Goal: Task Accomplishment & Management: Complete application form

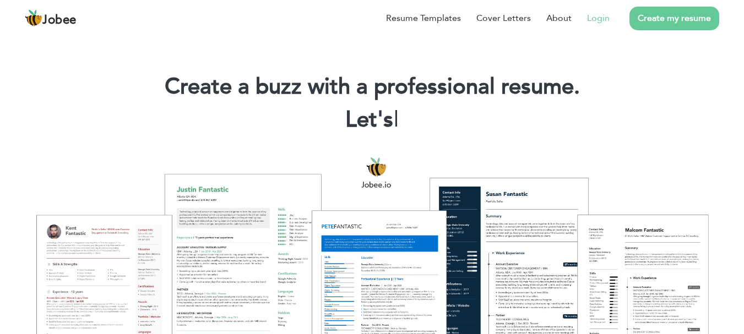
click at [600, 18] on link "Login" at bounding box center [598, 18] width 23 height 13
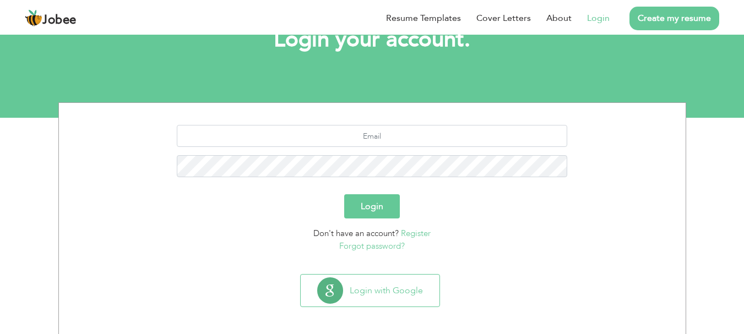
scroll to position [84, 0]
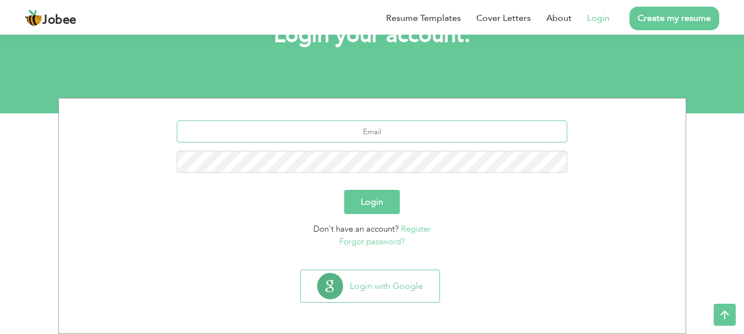
click at [320, 124] on input "text" at bounding box center [372, 132] width 391 height 22
click at [358, 129] on input "text" at bounding box center [372, 132] width 391 height 22
paste input "[EMAIL_ADDRESS][DOMAIN_NAME]"
type input "[EMAIL_ADDRESS][DOMAIN_NAME]"
click at [370, 206] on button "Login" at bounding box center [372, 202] width 56 height 24
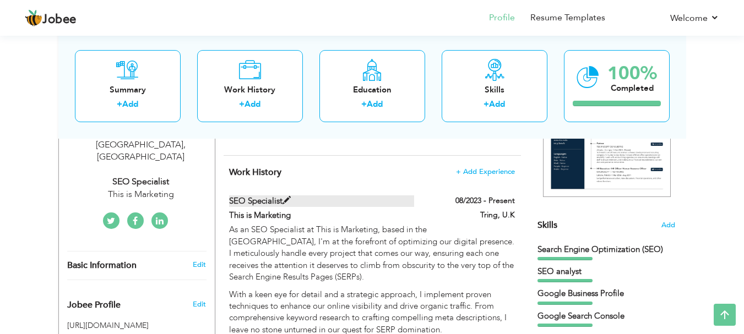
scroll to position [208, 0]
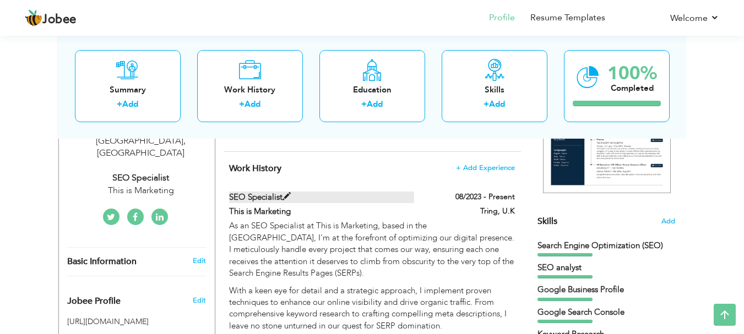
click at [288, 194] on span at bounding box center [287, 197] width 8 height 8
type input "SEO Specialist"
type input "This is Marketing"
type input "08/2023"
type input "U.K"
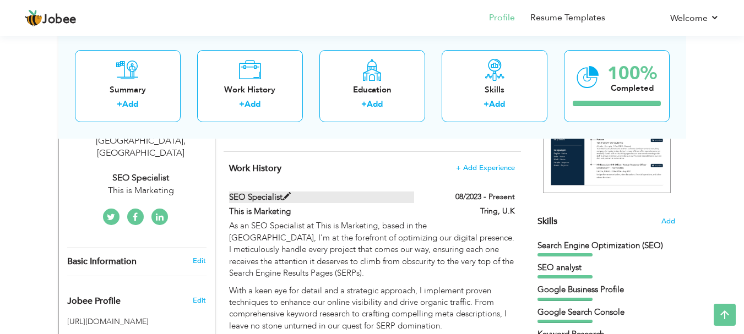
type input "Tring"
checkbox input "true"
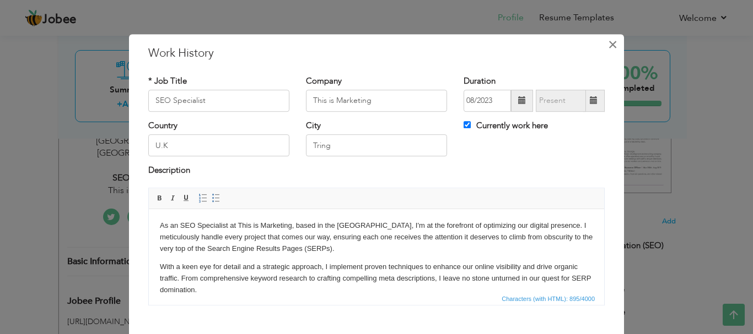
click at [612, 41] on span "×" at bounding box center [612, 45] width 9 height 20
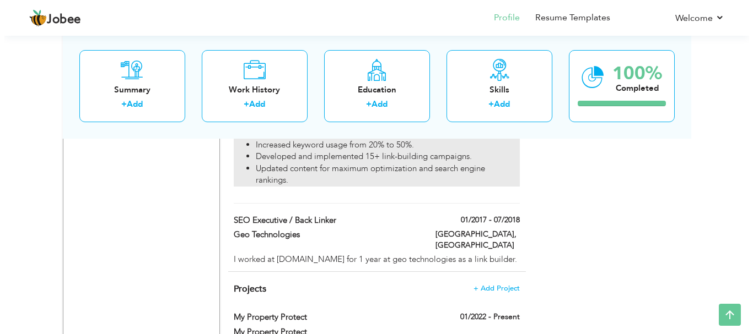
scroll to position [1840, 0]
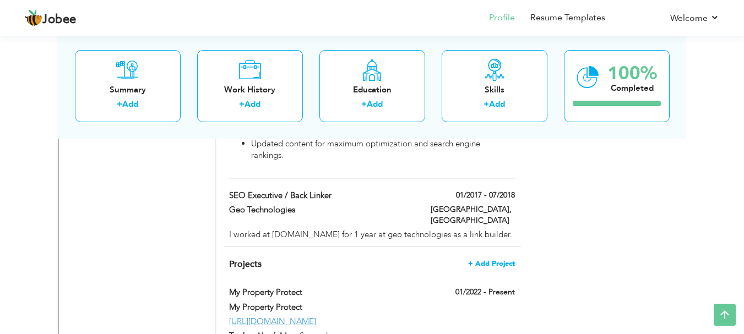
click at [490, 260] on span "+ Add Project" at bounding box center [491, 264] width 47 height 8
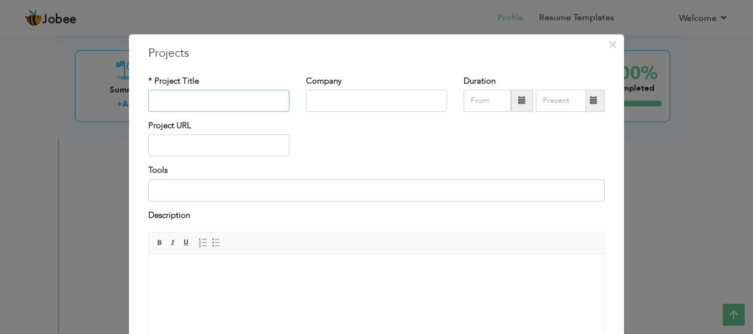
click at [217, 104] on input "text" at bounding box center [218, 101] width 141 height 22
drag, startPoint x: 264, startPoint y: 100, endPoint x: 134, endPoint y: 103, distance: 130.1
click at [133, 103] on div "× Projects * Project Title Mura | Interior Design Company Company Duration Proj…" at bounding box center [376, 237] width 495 height 406
type input "Mura | Interior Design Company"
click at [331, 109] on input "text" at bounding box center [376, 101] width 141 height 22
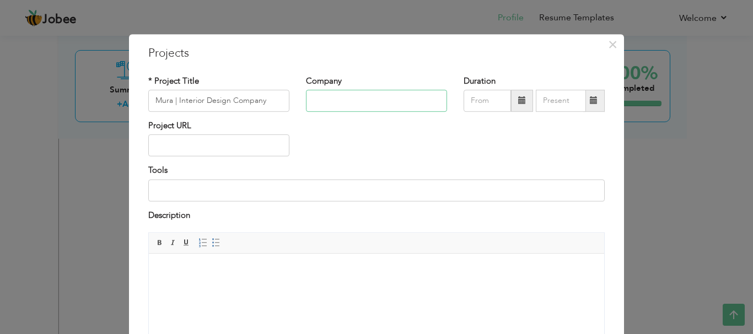
paste input "Mura | Interior Design Company"
type input "Mura | Interior Design Company"
drag, startPoint x: 344, startPoint y: 142, endPoint x: 464, endPoint y: 120, distance: 122.1
click at [344, 141] on div "Project URL" at bounding box center [376, 142] width 473 height 45
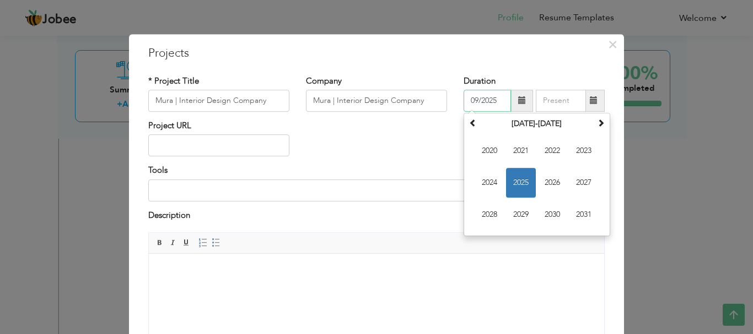
click at [490, 100] on input "09/2025" at bounding box center [486, 101] width 47 height 22
click at [471, 121] on span at bounding box center [473, 123] width 8 height 8
click at [597, 122] on span at bounding box center [601, 123] width 8 height 8
click at [488, 178] on span "2024" at bounding box center [489, 183] width 30 height 30
click at [583, 181] on span "Aug" at bounding box center [584, 183] width 30 height 30
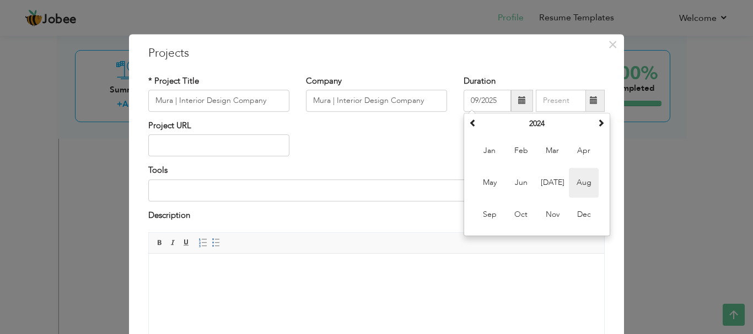
type input "08/2024"
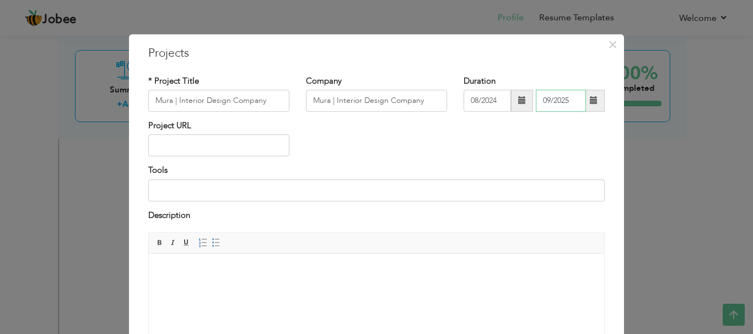
click at [554, 95] on input "09/2025" at bounding box center [561, 101] width 50 height 22
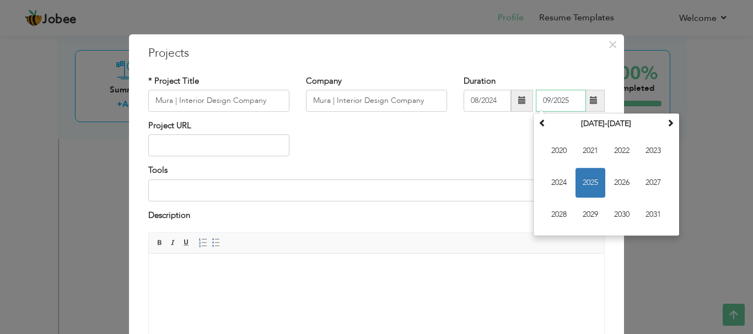
click at [582, 183] on span "2025" at bounding box center [590, 183] width 30 height 30
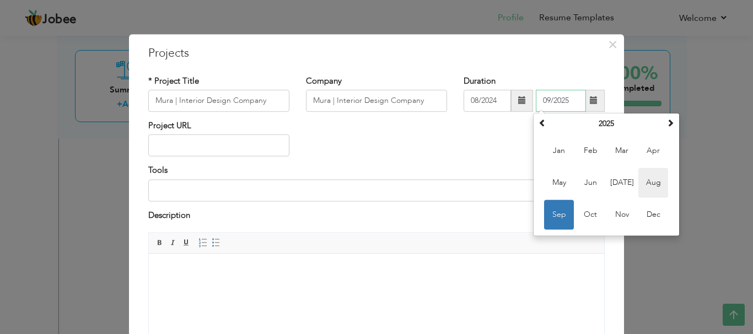
click at [656, 177] on span "Aug" at bounding box center [653, 183] width 30 height 30
type input "08/2025"
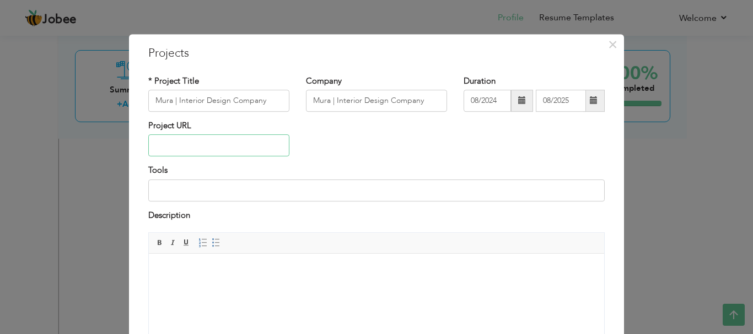
click at [231, 143] on input "text" at bounding box center [218, 146] width 141 height 22
paste input "[URL][DOMAIN_NAME]"
type input "[URL][DOMAIN_NAME]"
click at [273, 183] on input at bounding box center [376, 191] width 456 height 22
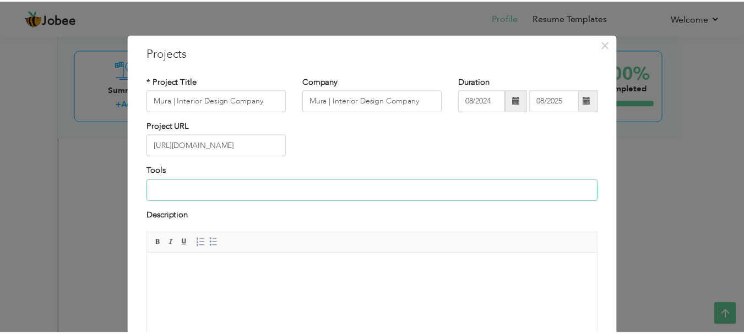
scroll to position [105, 0]
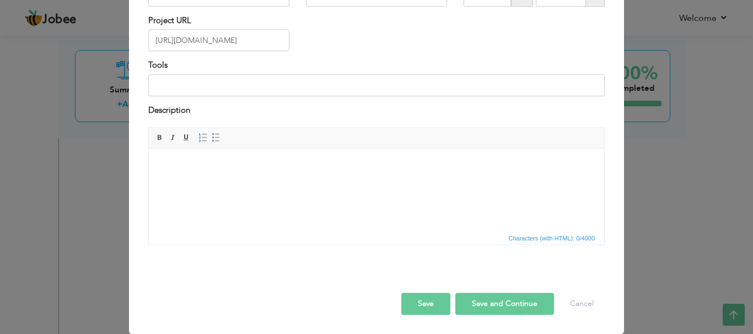
click at [431, 306] on button "Save" at bounding box center [425, 304] width 49 height 22
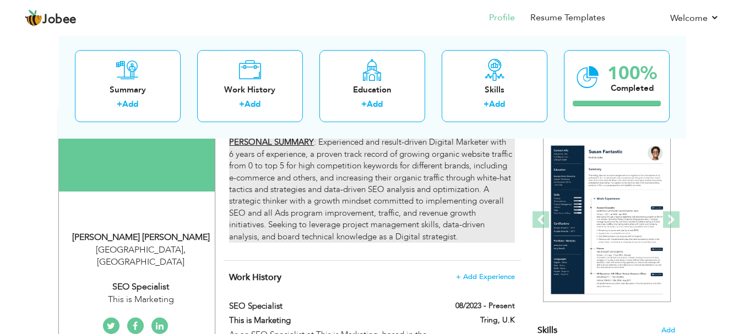
scroll to position [128, 0]
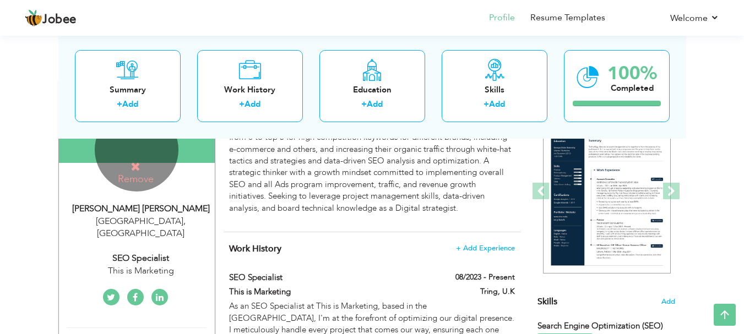
click at [139, 162] on icon at bounding box center [136, 167] width 10 height 10
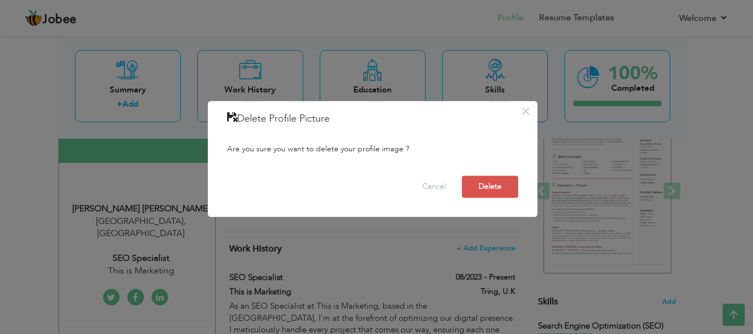
click at [134, 250] on div "× Delete Profile Picture Are you sure you want to delete your profile image ? C…" at bounding box center [376, 167] width 753 height 334
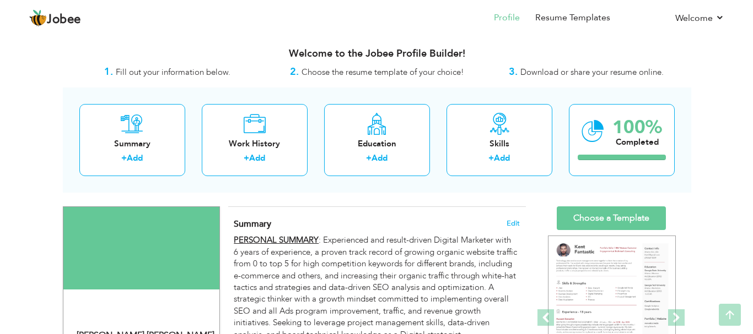
scroll to position [0, 0]
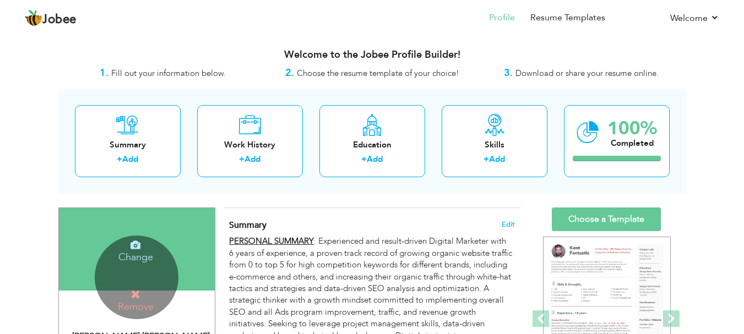
click at [137, 252] on h4 "Change" at bounding box center [135, 250] width 79 height 26
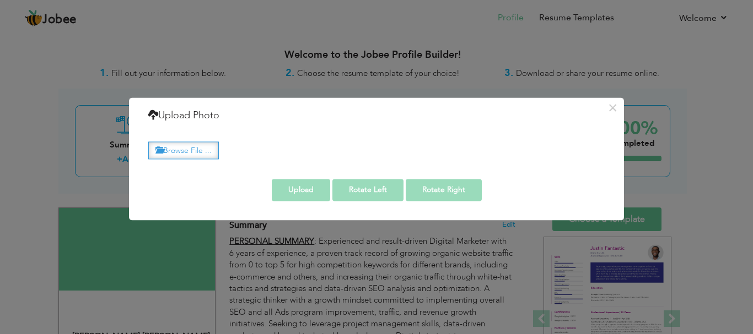
click at [188, 154] on label "Browse File ..." at bounding box center [183, 150] width 71 height 17
click at [0, 0] on input "Browse File ..." at bounding box center [0, 0] width 0 height 0
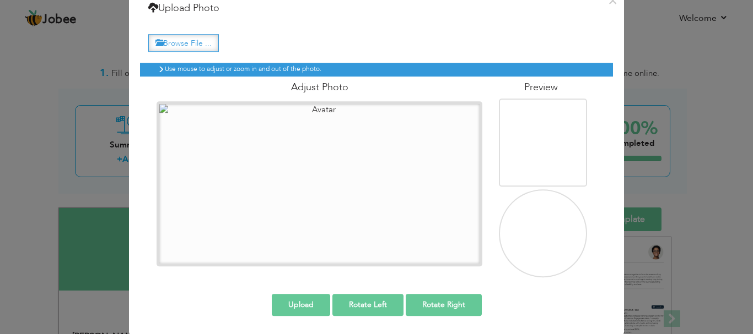
scroll to position [45, 0]
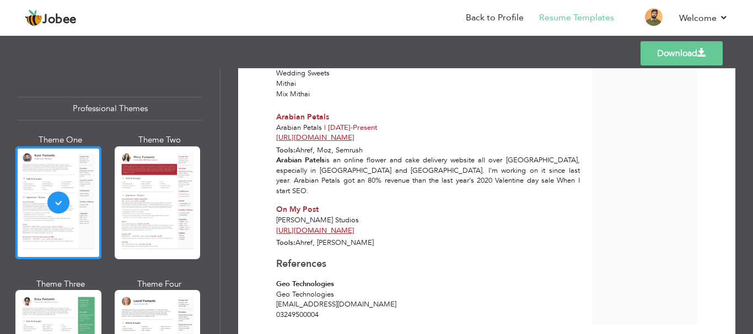
scroll to position [2094, 0]
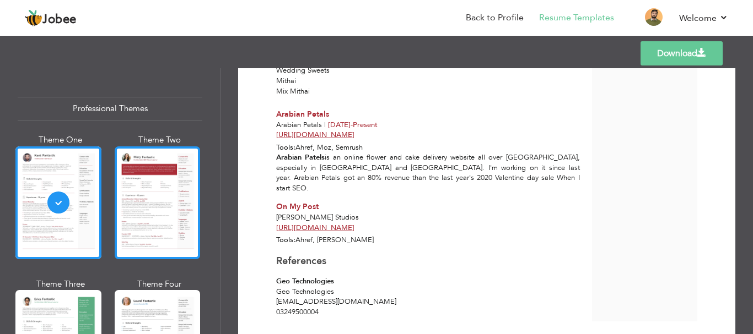
click at [145, 222] on div at bounding box center [158, 203] width 86 height 113
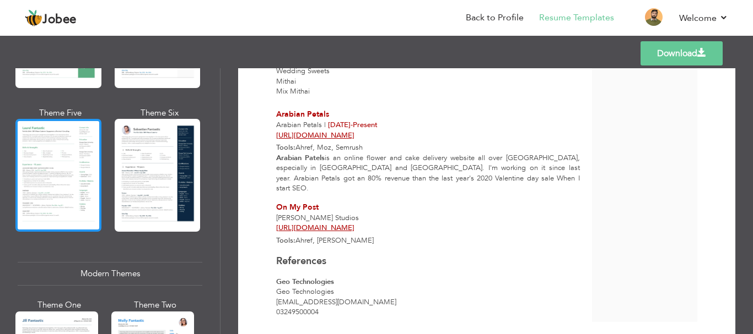
scroll to position [318, 0]
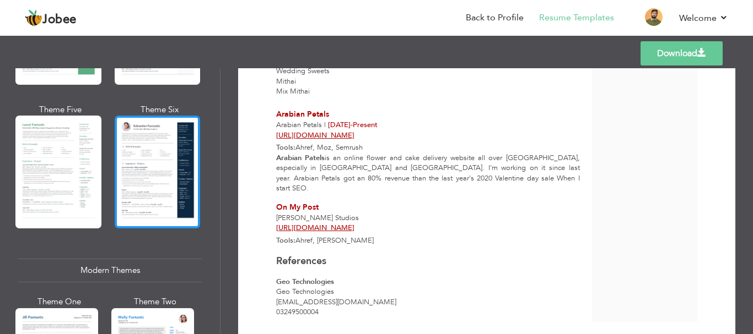
click at [165, 169] on div at bounding box center [158, 172] width 86 height 113
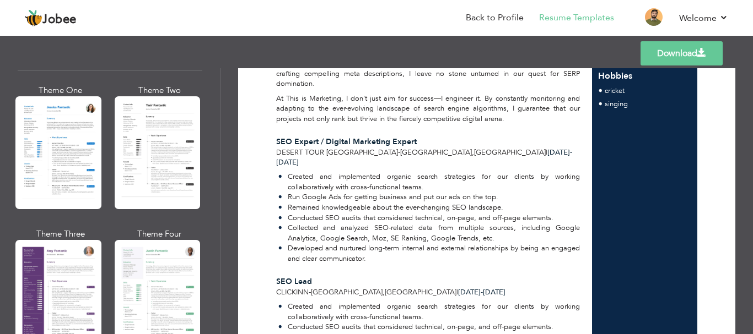
scroll to position [860, 0]
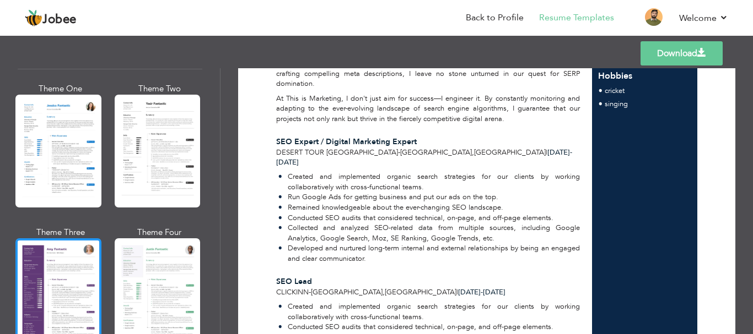
click at [71, 293] on div at bounding box center [58, 295] width 86 height 113
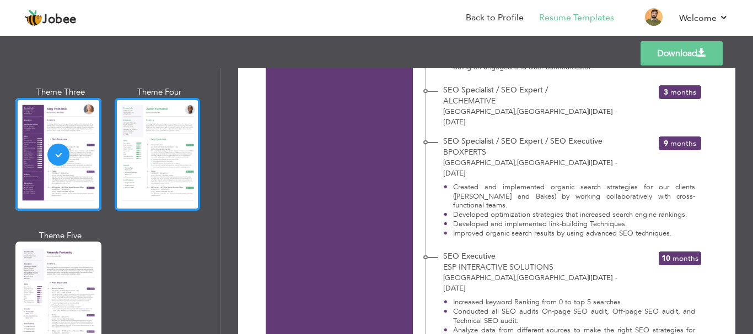
scroll to position [1002, 0]
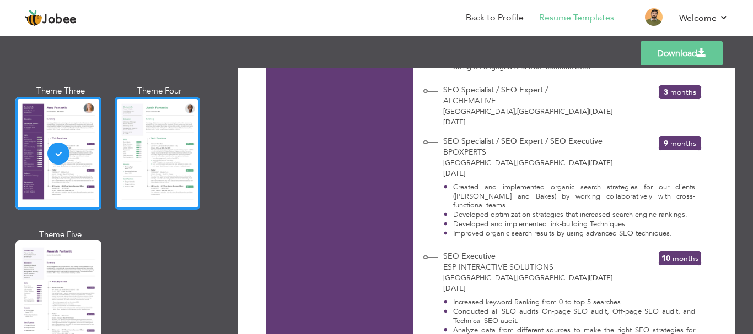
click at [167, 153] on div at bounding box center [158, 153] width 86 height 113
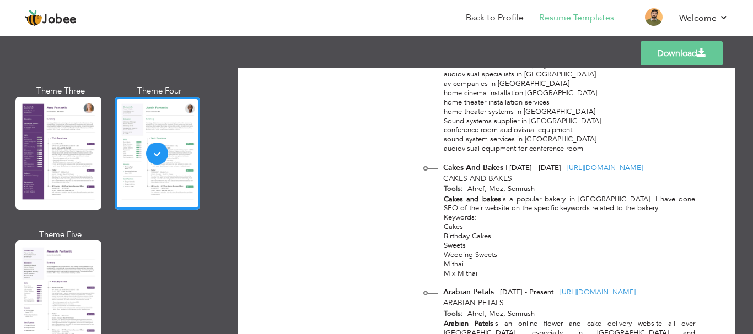
scroll to position [1963, 0]
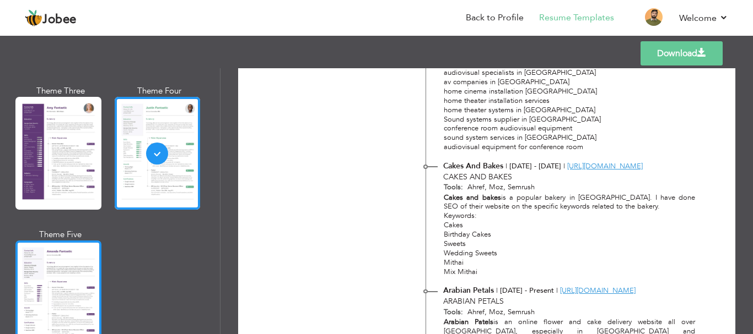
click at [62, 293] on div at bounding box center [58, 297] width 86 height 113
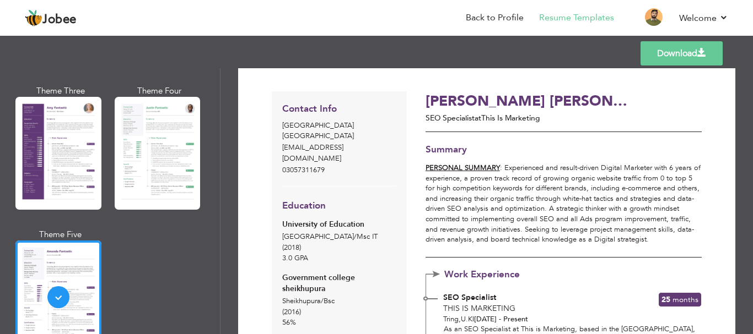
scroll to position [0, 0]
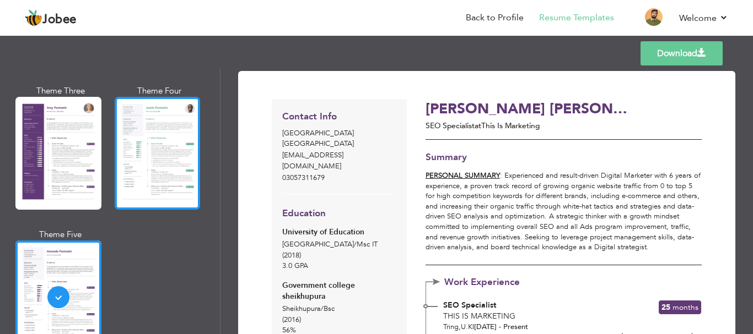
click at [171, 140] on div at bounding box center [158, 153] width 86 height 113
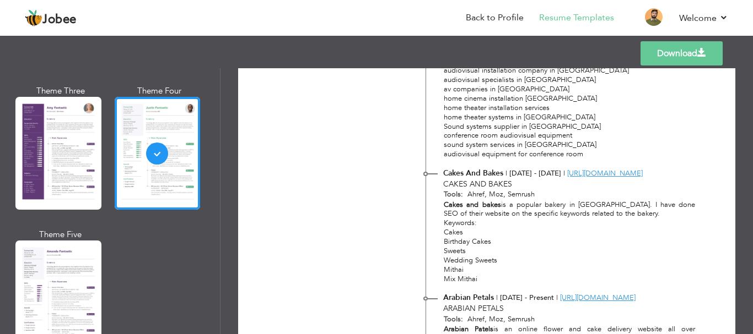
scroll to position [1963, 0]
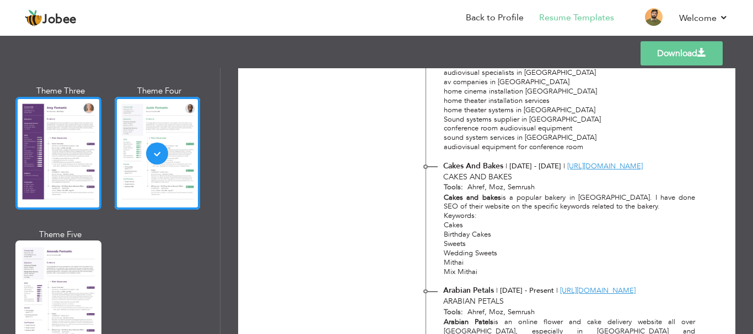
click at [73, 154] on div at bounding box center [58, 153] width 86 height 113
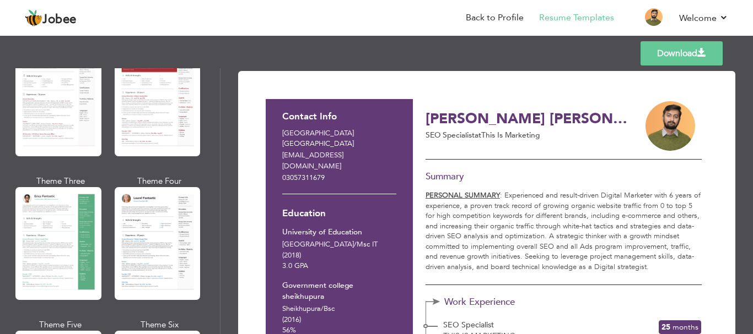
scroll to position [0, 0]
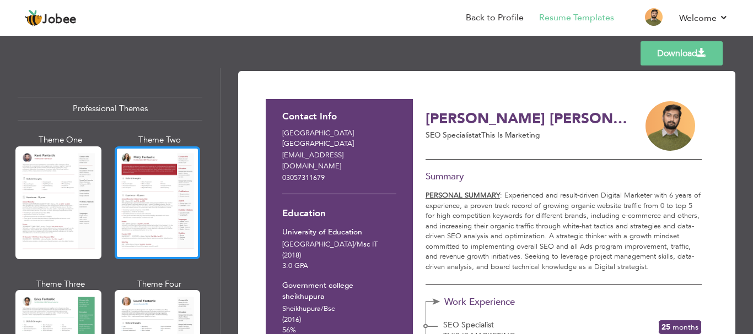
click at [154, 223] on div at bounding box center [158, 203] width 86 height 113
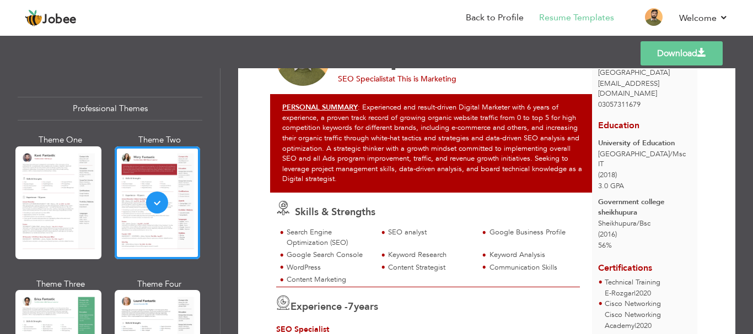
scroll to position [77, 0]
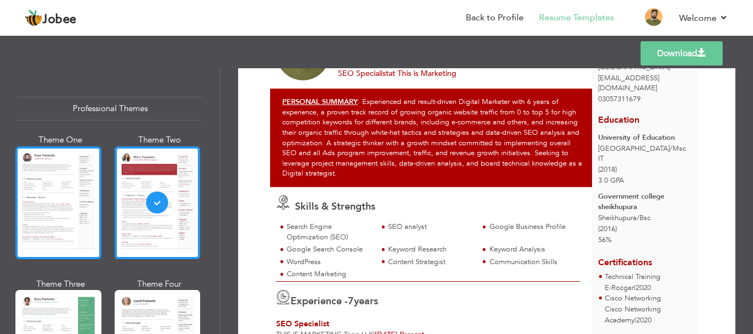
click at [65, 222] on div at bounding box center [58, 203] width 86 height 113
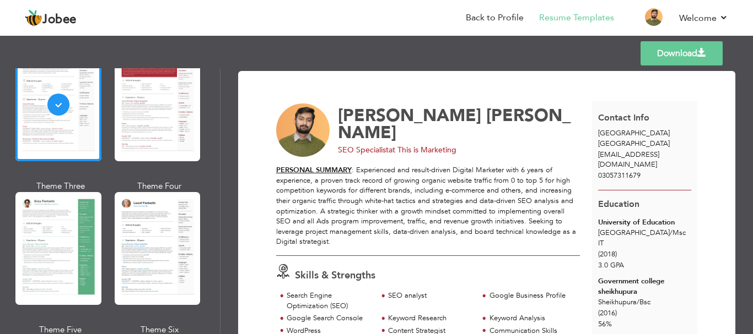
scroll to position [106, 0]
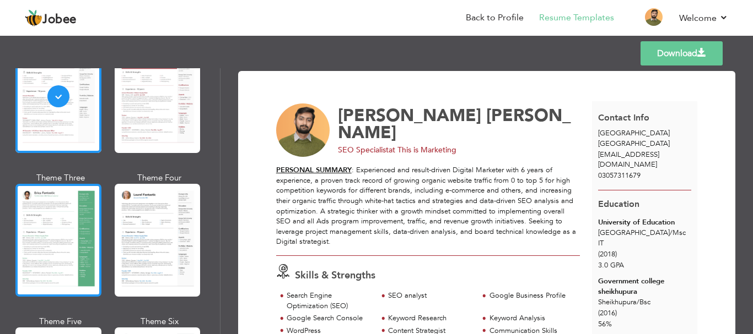
click at [83, 234] on div at bounding box center [58, 240] width 86 height 113
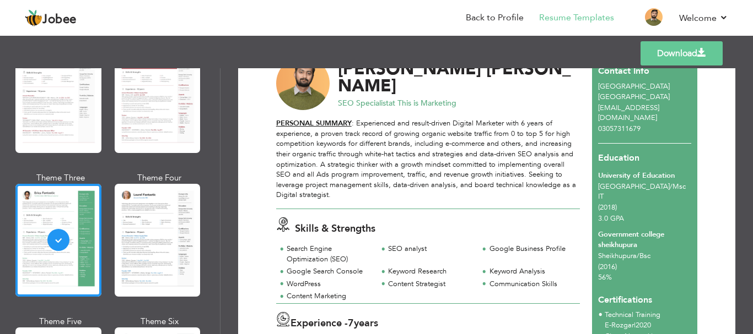
scroll to position [43, 0]
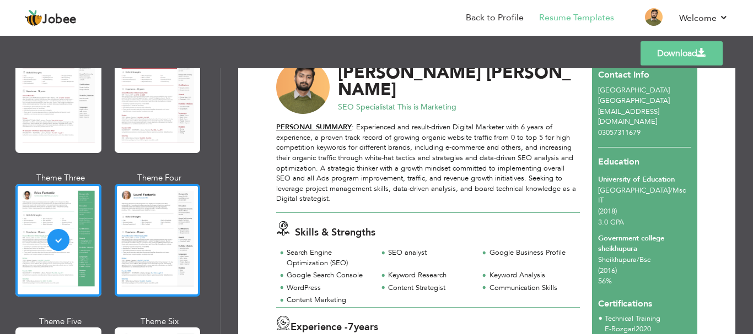
click at [167, 229] on div at bounding box center [158, 240] width 86 height 113
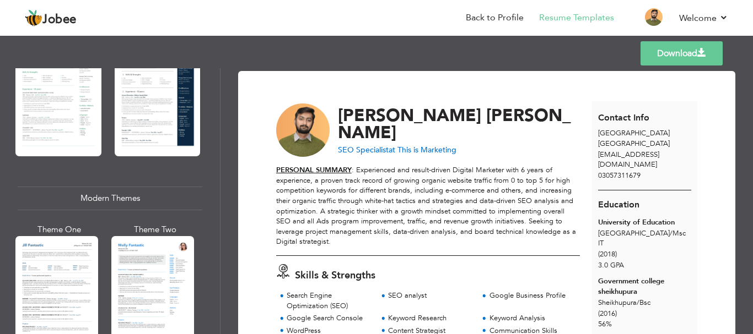
scroll to position [392, 0]
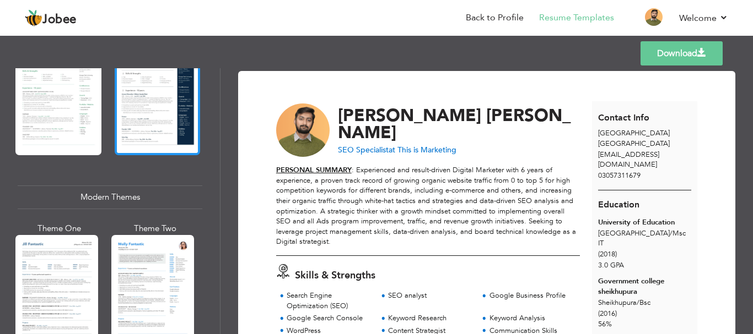
click at [156, 96] on div at bounding box center [158, 98] width 86 height 113
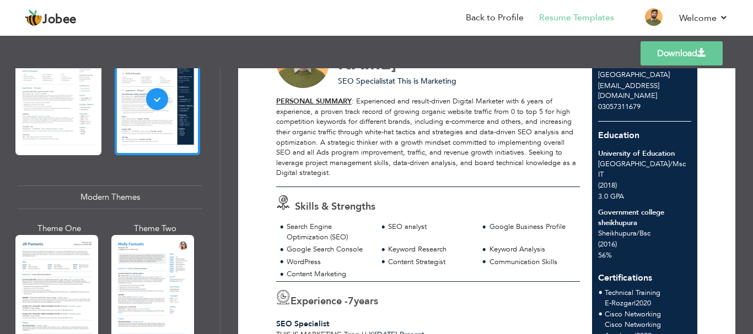
scroll to position [75, 0]
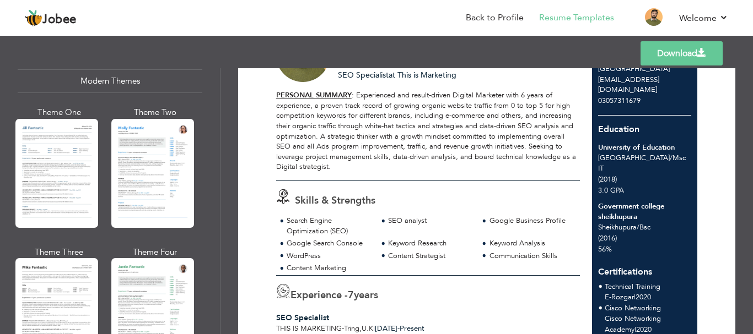
scroll to position [516, 0]
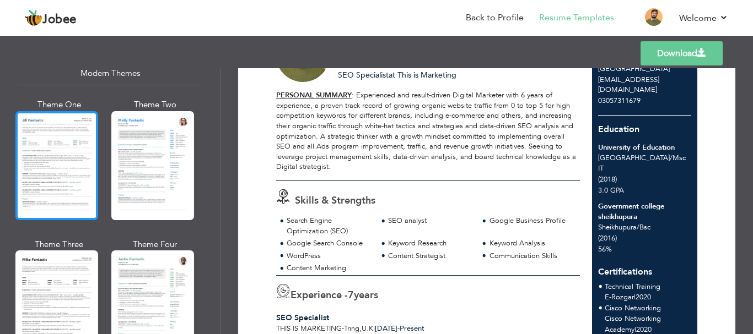
click at [81, 172] on div at bounding box center [56, 165] width 83 height 109
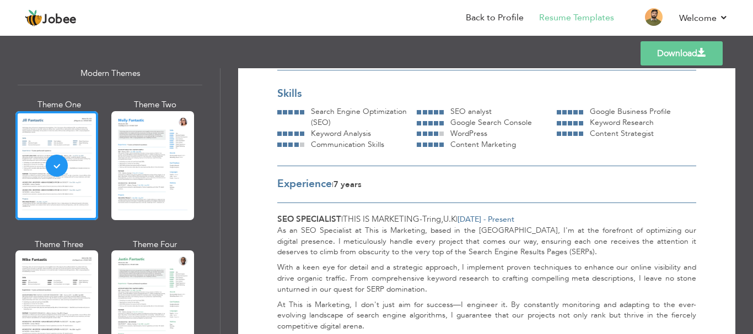
scroll to position [187, 0]
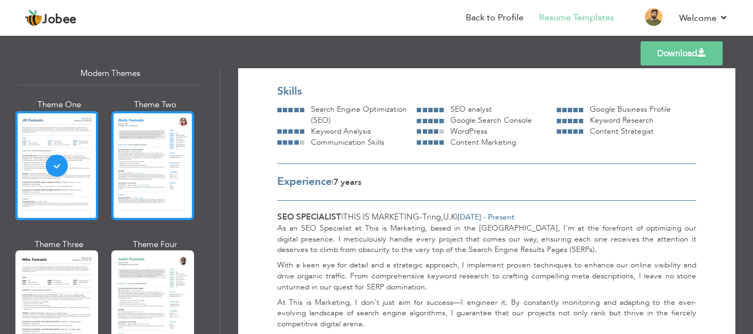
click at [137, 149] on div at bounding box center [152, 165] width 83 height 109
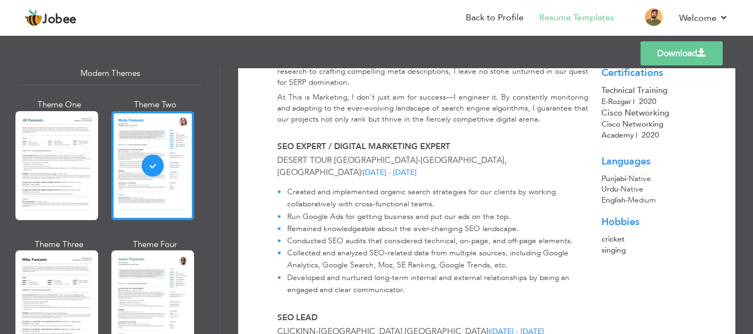
scroll to position [347, 0]
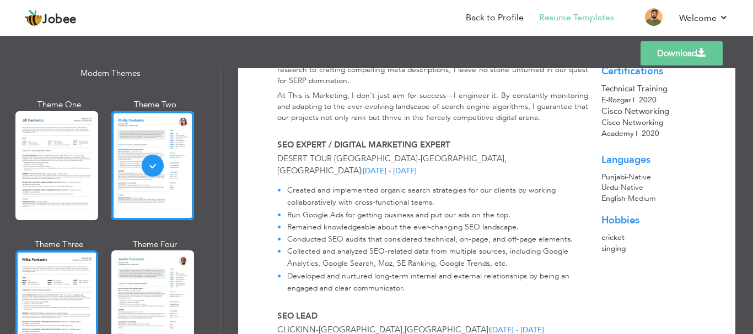
click at [57, 267] on div at bounding box center [56, 305] width 83 height 109
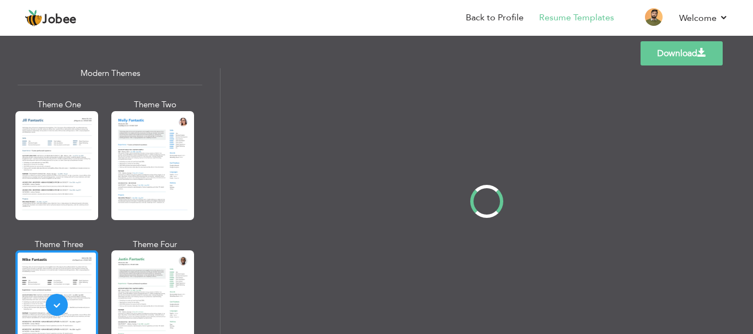
scroll to position [0, 0]
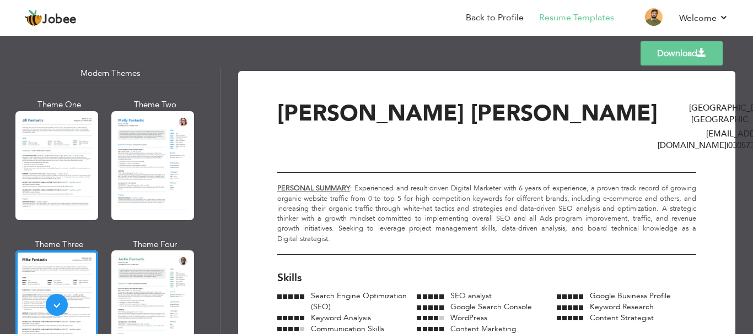
click at [103, 279] on div "Theme One Theme Two Theme Three Theme Four" at bounding box center [107, 238] width 179 height 279
click at [133, 283] on div at bounding box center [152, 305] width 83 height 109
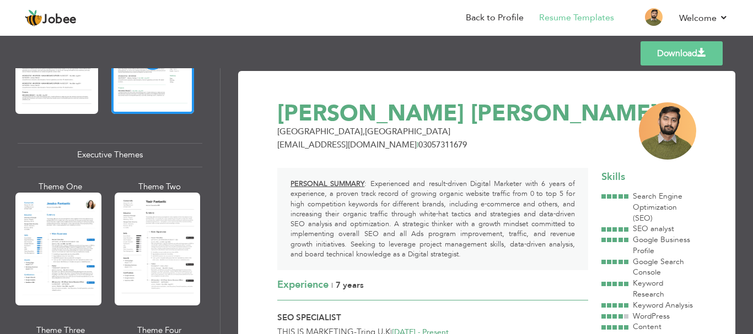
scroll to position [766, 0]
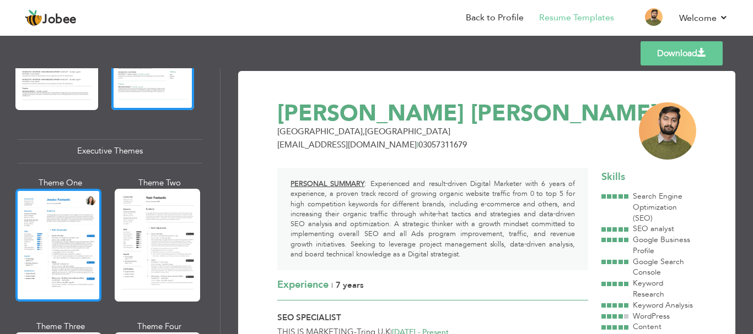
click at [73, 222] on div at bounding box center [58, 245] width 86 height 113
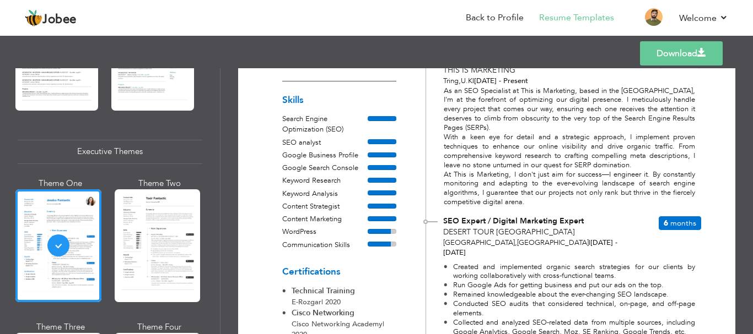
scroll to position [268, 0]
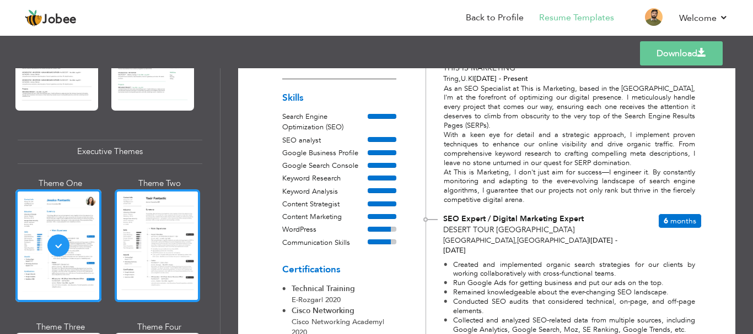
click at [170, 231] on div at bounding box center [158, 246] width 86 height 113
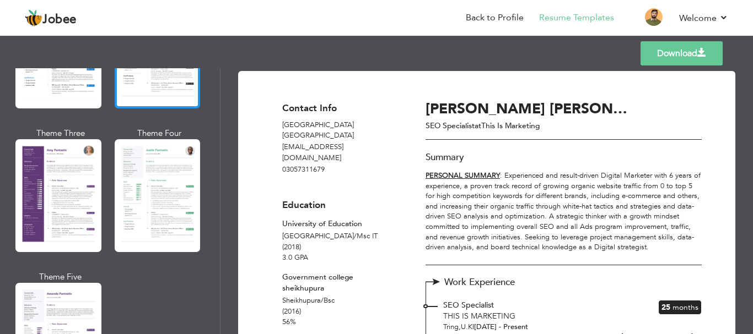
scroll to position [960, 0]
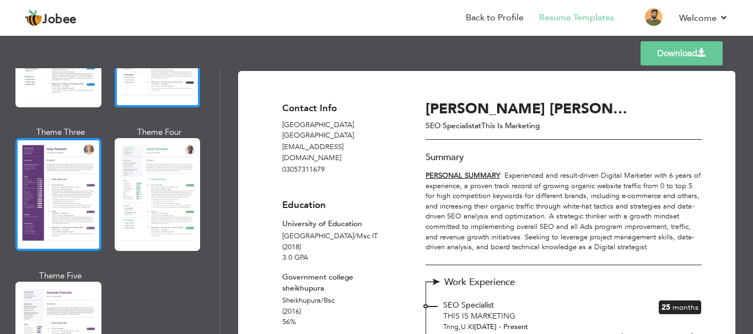
click at [72, 193] on div at bounding box center [58, 194] width 86 height 113
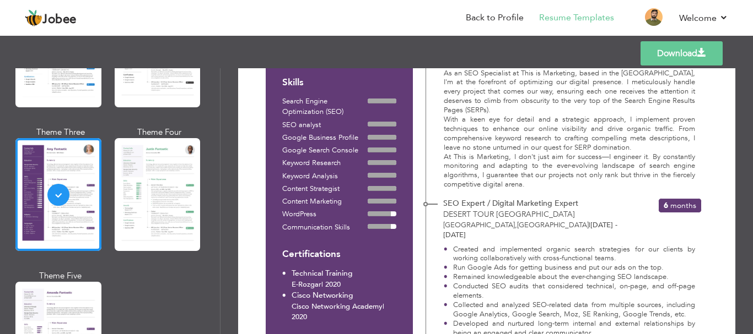
scroll to position [296, 0]
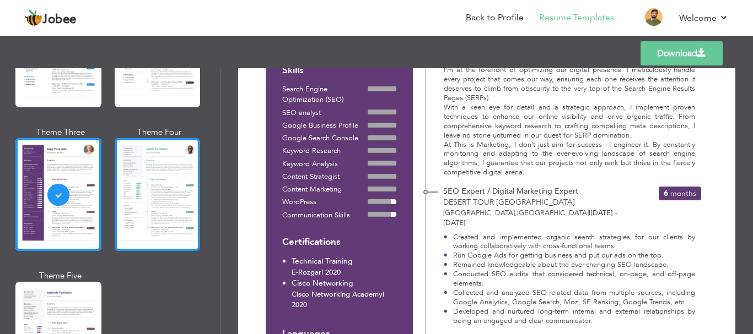
click at [167, 185] on div at bounding box center [158, 194] width 86 height 113
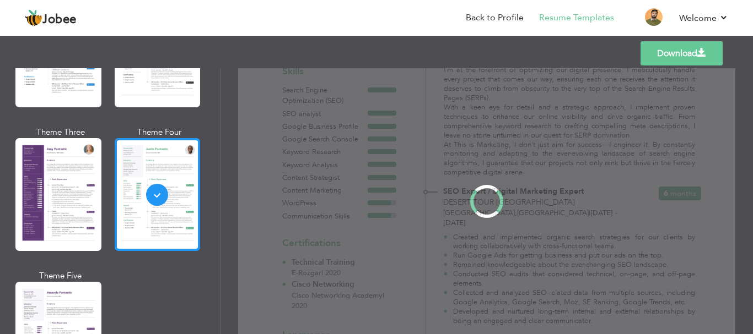
scroll to position [0, 0]
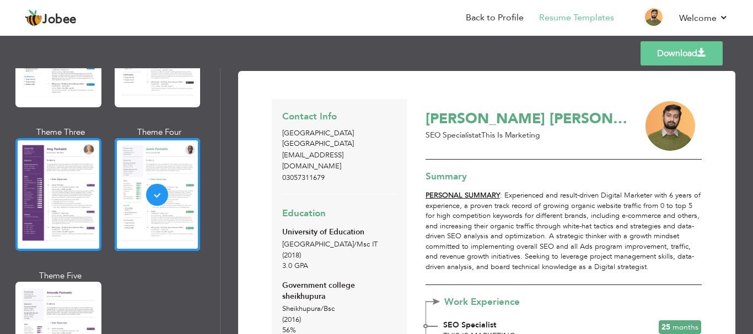
click at [59, 190] on div at bounding box center [58, 194] width 86 height 113
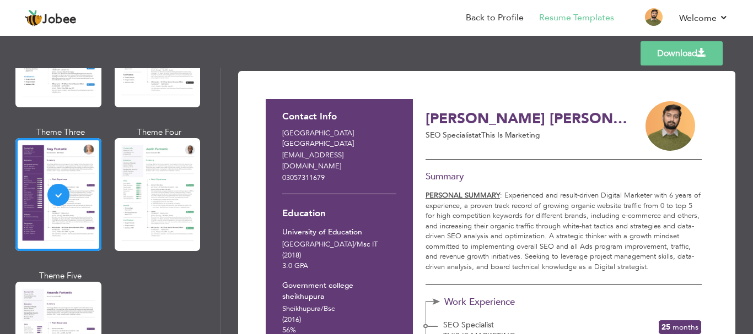
click at [670, 51] on link "Download" at bounding box center [681, 53] width 82 height 24
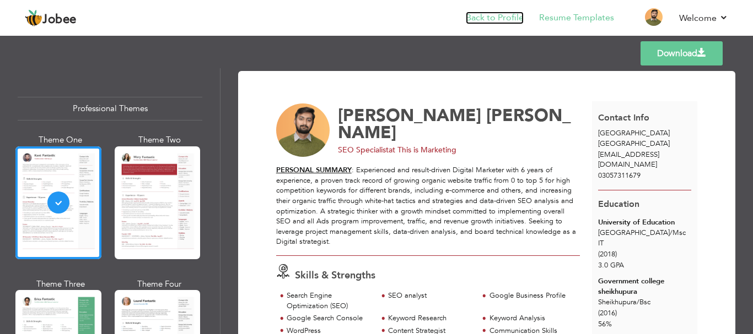
click at [509, 18] on link "Back to Profile" at bounding box center [495, 18] width 58 height 13
